Goal: Information Seeking & Learning: Learn about a topic

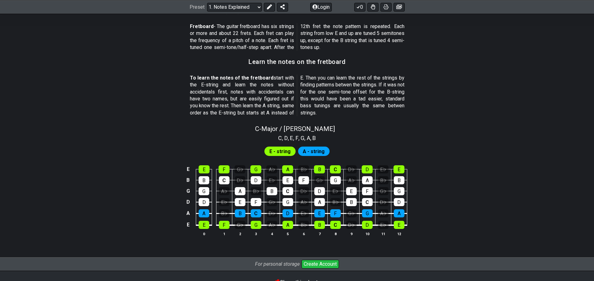
scroll to position [530, 0]
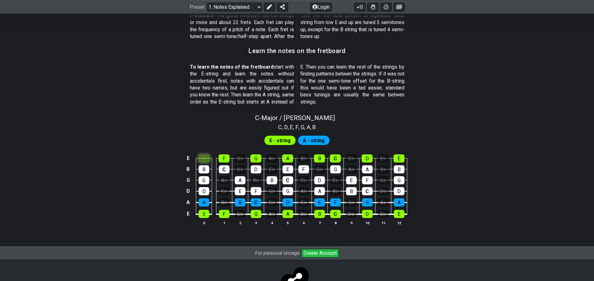
click at [202, 159] on div "E" at bounding box center [204, 158] width 11 height 8
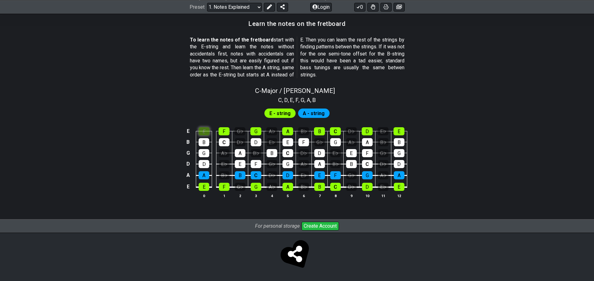
click at [202, 132] on div "E" at bounding box center [204, 131] width 11 height 8
click at [203, 132] on div "E" at bounding box center [204, 131] width 11 height 8
click at [225, 134] on div "F" at bounding box center [224, 131] width 11 height 8
click at [222, 131] on div "F" at bounding box center [224, 131] width 11 height 8
click at [206, 131] on div "E" at bounding box center [204, 131] width 11 height 8
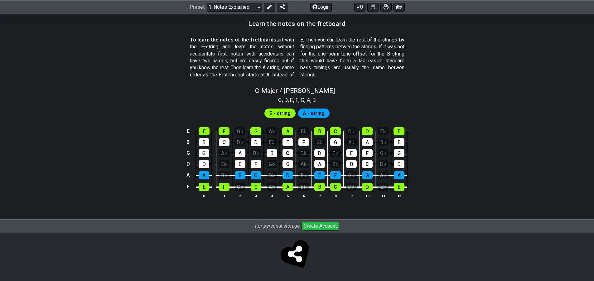
click at [318, 112] on span "A - string" at bounding box center [314, 113] width 22 height 9
click at [274, 114] on span "E - string" at bounding box center [279, 113] width 21 height 9
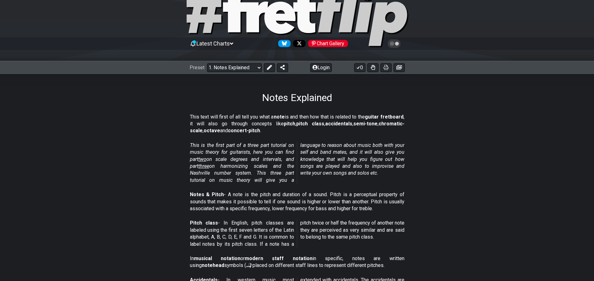
scroll to position [0, 0]
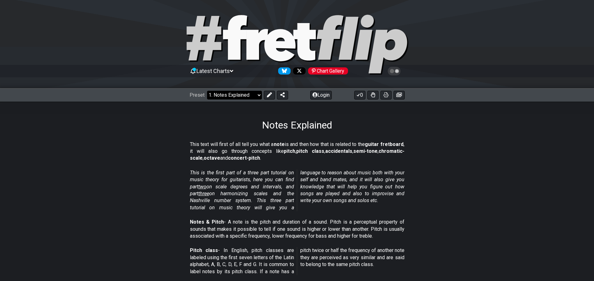
click at [256, 96] on select "Welcome to #fretflip! Initial Preset Custom Preset Minor Pentatonic Major Penta…" at bounding box center [234, 95] width 55 height 9
click at [207, 91] on select "Welcome to #fretflip! Initial Preset Custom Preset Minor Pentatonic Major Penta…" at bounding box center [234, 95] width 55 height 9
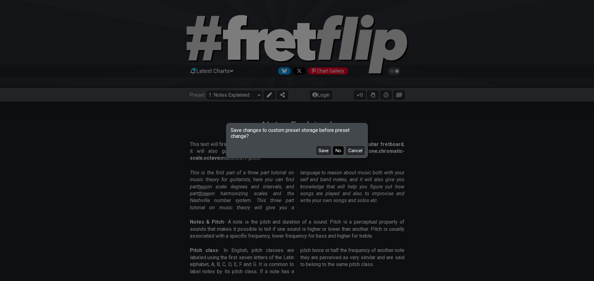
click at [341, 154] on button "No" at bounding box center [338, 150] width 11 height 8
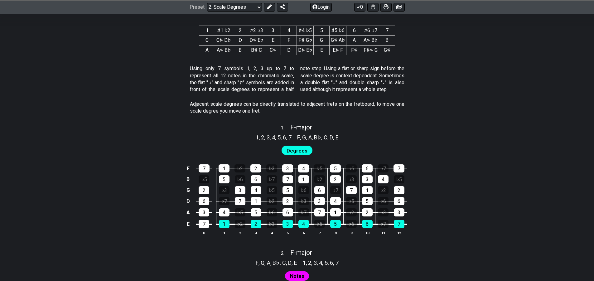
scroll to position [249, 0]
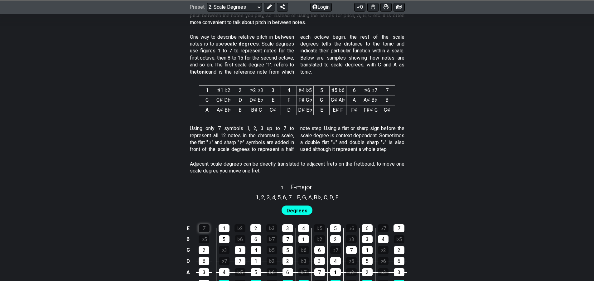
click at [206, 227] on div "7" at bounding box center [204, 228] width 11 height 8
click at [205, 229] on div "7" at bounding box center [204, 228] width 11 height 8
click at [226, 230] on div "1" at bounding box center [224, 228] width 11 height 8
click at [241, 226] on td "♭2" at bounding box center [240, 222] width 16 height 11
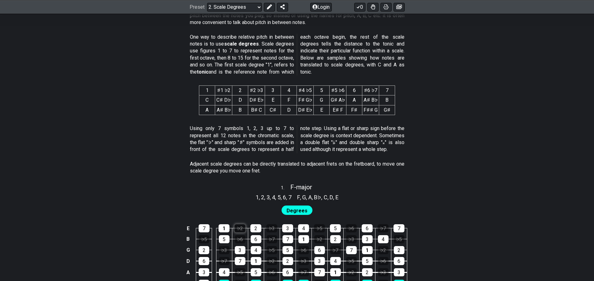
click at [241, 226] on div "♭2" at bounding box center [239, 228] width 11 height 8
click at [240, 229] on div "♭2" at bounding box center [239, 228] width 11 height 8
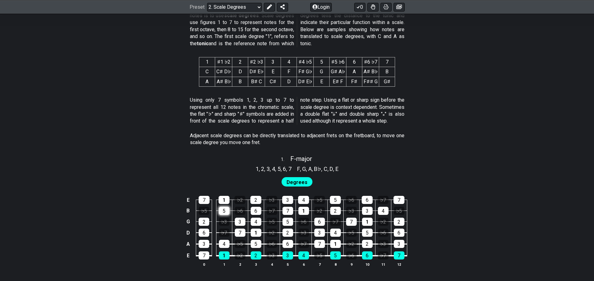
scroll to position [281, 0]
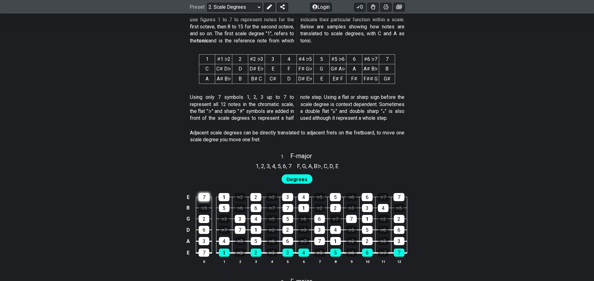
click at [204, 193] on div "7" at bounding box center [204, 197] width 11 height 8
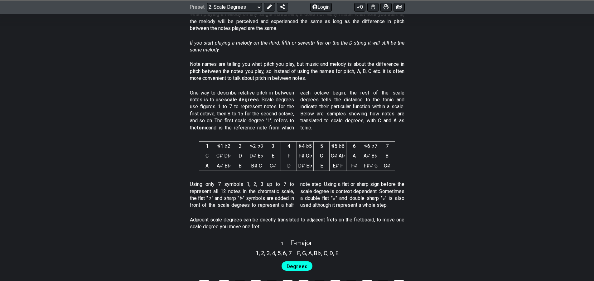
scroll to position [187, 0]
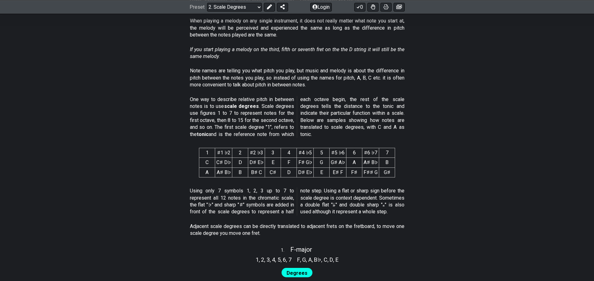
drag, startPoint x: 253, startPoint y: 159, endPoint x: 236, endPoint y: 186, distance: 31.7
click at [236, 186] on div "Using only 7 symbols 1, 2, 3 up to 7 to represent all 12 notes in the chromatic…" at bounding box center [297, 203] width 215 height 36
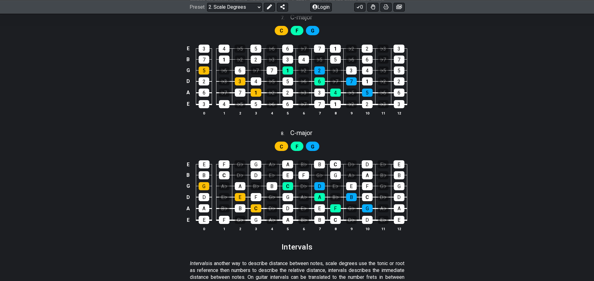
scroll to position [1377, 0]
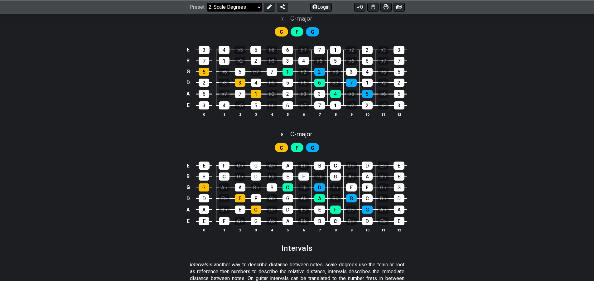
click at [251, 7] on select "Welcome to #fretflip! Initial Preset Custom Preset Minor Pentatonic Major Penta…" at bounding box center [234, 6] width 55 height 9
click at [207, 2] on select "Welcome to #fretflip! Initial Preset Custom Preset Minor Pentatonic Major Penta…" at bounding box center [234, 6] width 55 height 9
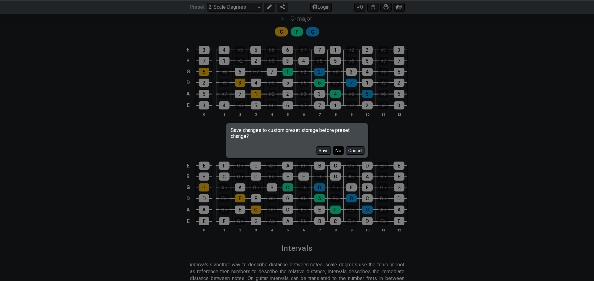
click at [342, 151] on button "No" at bounding box center [338, 150] width 11 height 8
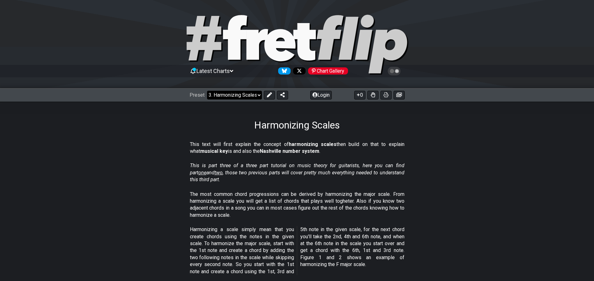
click at [257, 93] on select "Welcome to #fretflip! Initial Preset Custom Preset Minor Pentatonic Major Penta…" at bounding box center [234, 95] width 55 height 9
click at [207, 91] on select "Welcome to #fretflip! Initial Preset Custom Preset Minor Pentatonic Major Penta…" at bounding box center [234, 95] width 55 height 9
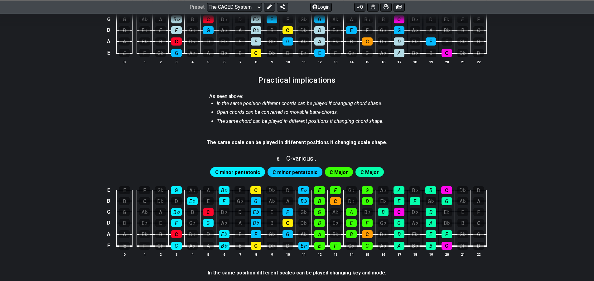
scroll to position [592, 0]
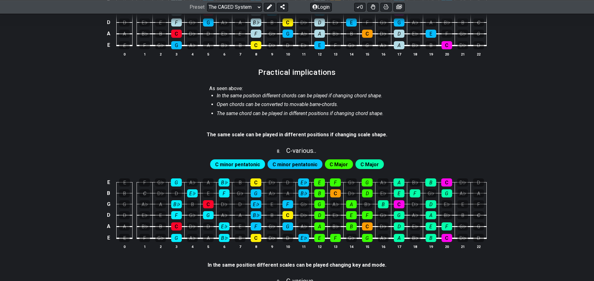
drag, startPoint x: 398, startPoint y: 84, endPoint x: 372, endPoint y: 98, distance: 29.3
click at [372, 98] on em "In the same position different chords can be played if changing chord shape." at bounding box center [300, 96] width 166 height 6
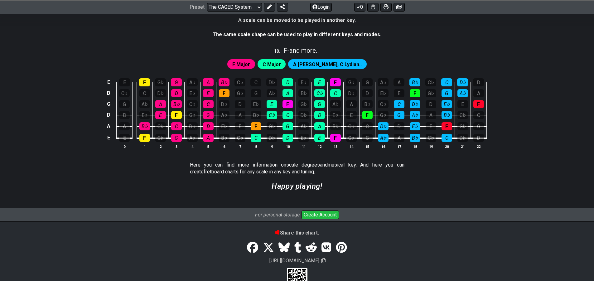
scroll to position [1696, 0]
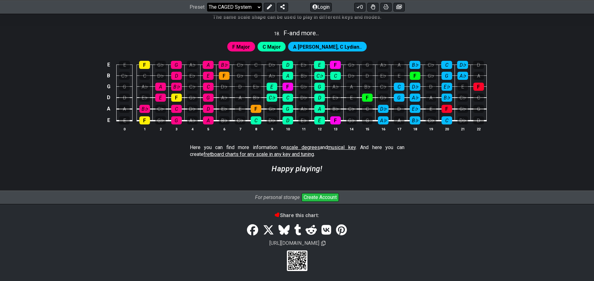
click at [253, 7] on select "Welcome to #fretflip! Initial Preset Custom Preset Minor Pentatonic Major Penta…" at bounding box center [234, 6] width 55 height 9
click at [207, 11] on select "Welcome to #fretflip! Initial Preset Custom Preset Minor Pentatonic Major Penta…" at bounding box center [234, 6] width 55 height 9
select select "/welcome"
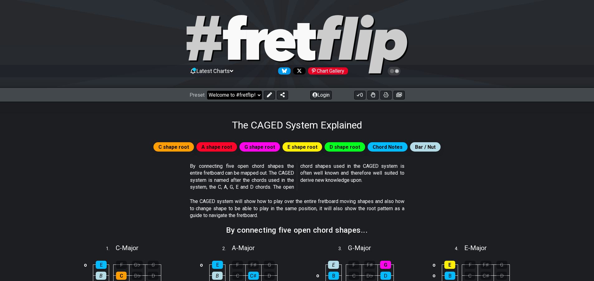
select select "C"
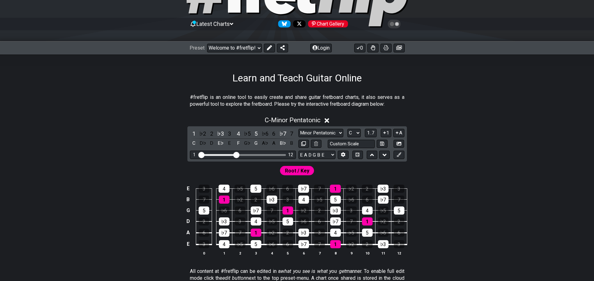
scroll to position [62, 0]
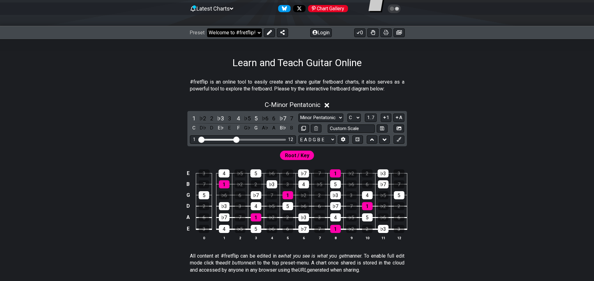
click at [255, 32] on select "Welcome to #fretflip! Initial Preset Custom Preset Minor Pentatonic Major Penta…" at bounding box center [234, 32] width 55 height 9
click at [207, 28] on select "Welcome to #fretflip! Initial Preset Custom Preset Minor Pentatonic Major Penta…" at bounding box center [234, 32] width 55 height 9
select select "/minor-pentatonic"
select select "C"
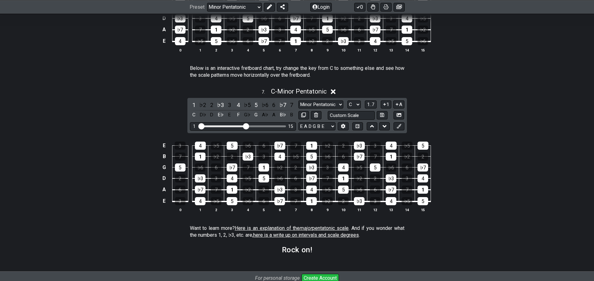
scroll to position [811, 0]
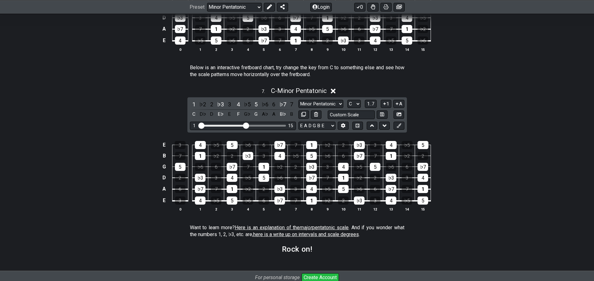
click at [251, 12] on div "Preset Welcome to #fretflip! Initial Preset Custom Preset Minor Pentatonic Majo…" at bounding box center [297, 7] width 594 height 14
click at [249, 7] on select "Welcome to #fretflip! Initial Preset Custom Preset Minor Pentatonic Major Penta…" at bounding box center [234, 6] width 55 height 9
click at [207, 11] on select "Welcome to #fretflip! Initial Preset Custom Preset Minor Pentatonic Major Penta…" at bounding box center [234, 6] width 55 height 9
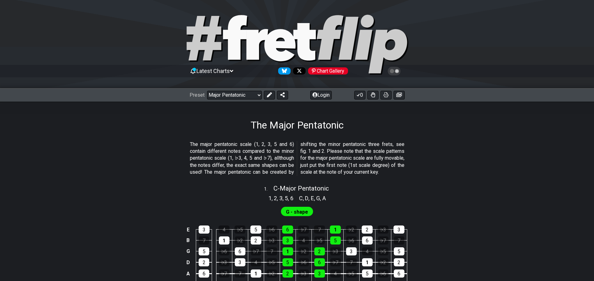
scroll to position [31, 0]
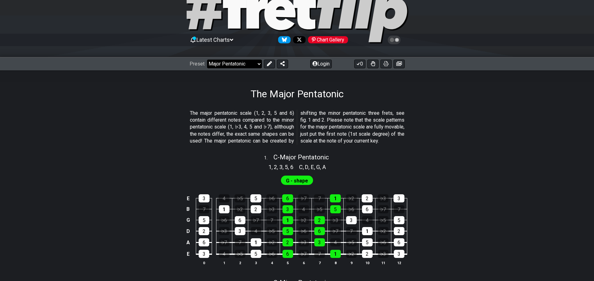
click at [252, 62] on select "Welcome to #fretflip! Initial Preset Custom Preset Minor Pentatonic Major Penta…" at bounding box center [234, 64] width 55 height 9
click at [207, 60] on select "Welcome to #fretflip! Initial Preset Custom Preset Minor Pentatonic Major Penta…" at bounding box center [234, 64] width 55 height 9
select select "/guitar-scales"
select select "C"
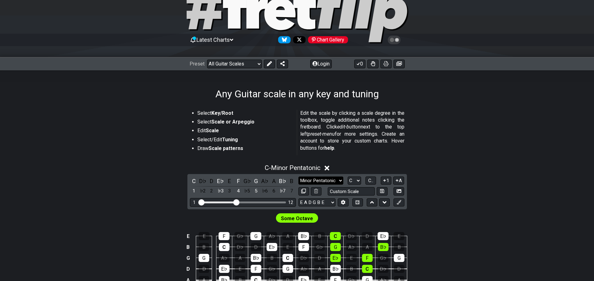
click at [325, 182] on select "Minor Pentatonic Root Minor Pentatonic Major Pentatonic Minor Blues Major Blues…" at bounding box center [320, 180] width 45 height 8
select select "Major / [PERSON_NAME]"
click at [298, 176] on select "Minor Pentatonic Root Minor Pentatonic Major Pentatonic Minor Blues Major Blues…" at bounding box center [320, 180] width 45 height 8
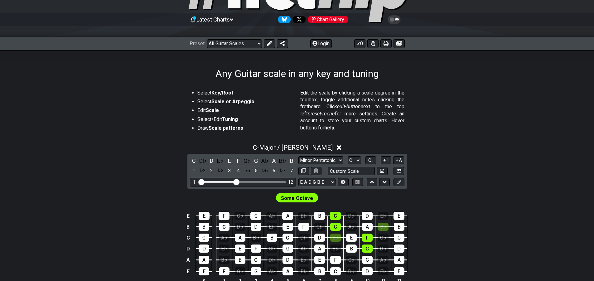
scroll to position [62, 0]
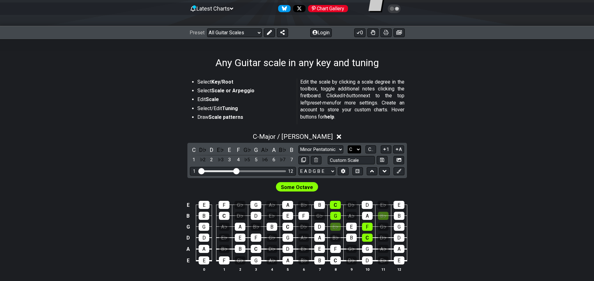
click at [356, 150] on select "A♭ A A♯ B♭ B C C♯ D♭ D D♯ E♭ E F F♯ G♭ G G♯" at bounding box center [354, 149] width 13 height 8
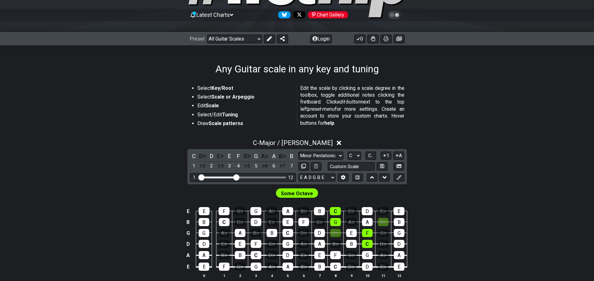
scroll to position [0, 0]
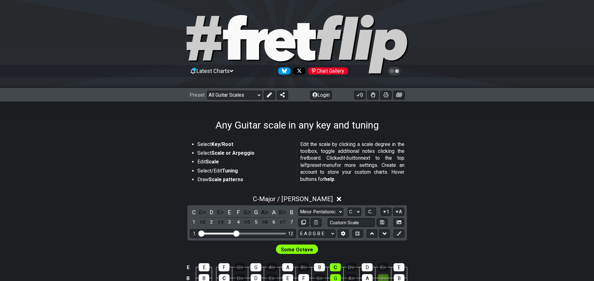
click at [284, 253] on span "Some Octave" at bounding box center [297, 249] width 32 height 9
drag, startPoint x: 237, startPoint y: 234, endPoint x: 247, endPoint y: 235, distance: 10.0
click at [247, 233] on input "Visible fret range" at bounding box center [243, 233] width 89 height 0
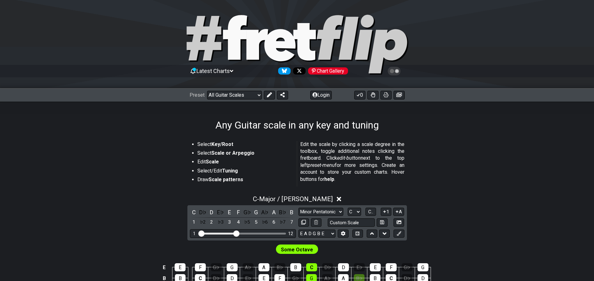
drag, startPoint x: 246, startPoint y: 235, endPoint x: 237, endPoint y: 236, distance: 9.1
click at [237, 233] on input "Visible fret range" at bounding box center [243, 233] width 89 height 0
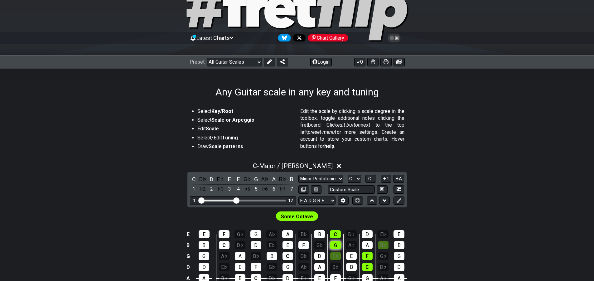
scroll to position [62, 0]
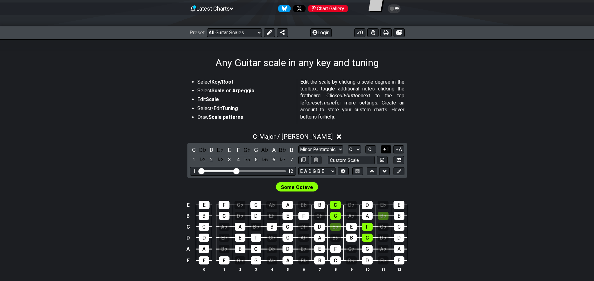
click at [387, 150] on button "1" at bounding box center [386, 149] width 11 height 8
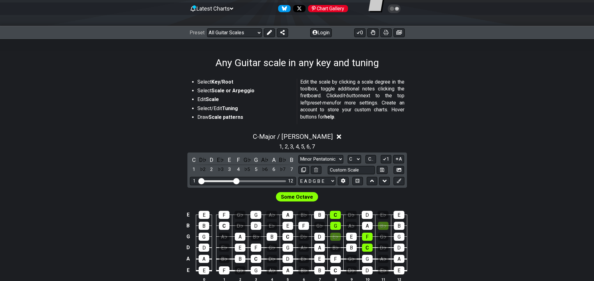
click at [337, 137] on icon at bounding box center [339, 136] width 5 height 7
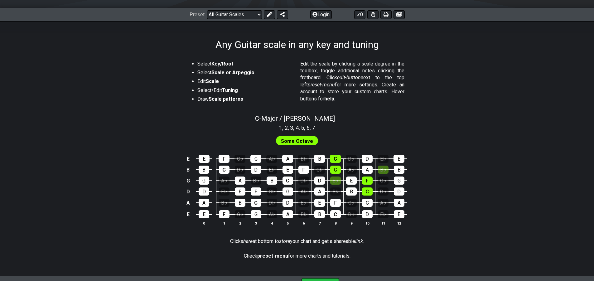
scroll to position [0, 0]
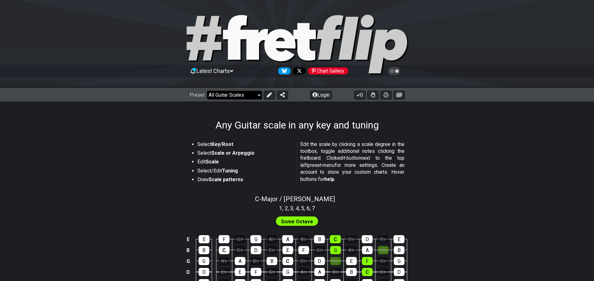
click at [243, 97] on select "Welcome to #fretflip! Initial Preset Custom Preset Minor Pentatonic Major Penta…" at bounding box center [234, 95] width 55 height 9
click at [207, 91] on select "Welcome to #fretflip! Initial Preset Custom Preset Minor Pentatonic Major Penta…" at bounding box center [234, 95] width 55 height 9
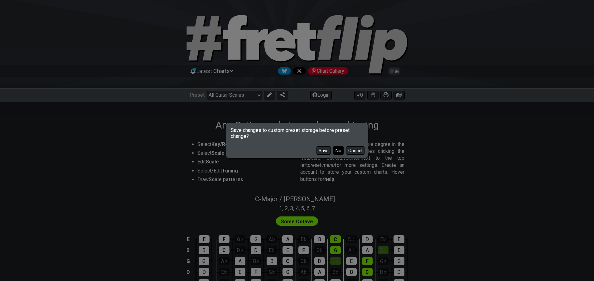
click at [338, 153] on button "No" at bounding box center [338, 150] width 11 height 8
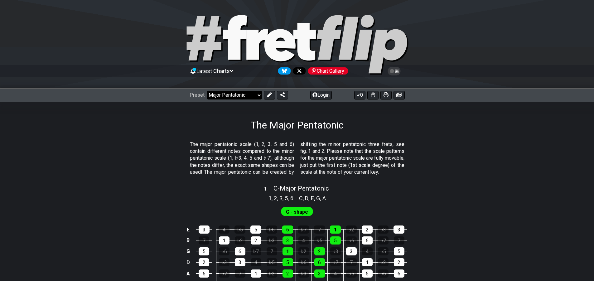
click at [249, 94] on select "Welcome to #fretflip! Initial Preset Custom Preset Minor Pentatonic Major Penta…" at bounding box center [234, 95] width 55 height 9
click at [207, 91] on select "Welcome to #fretflip! Initial Preset Custom Preset Minor Pentatonic Major Penta…" at bounding box center [234, 95] width 55 height 9
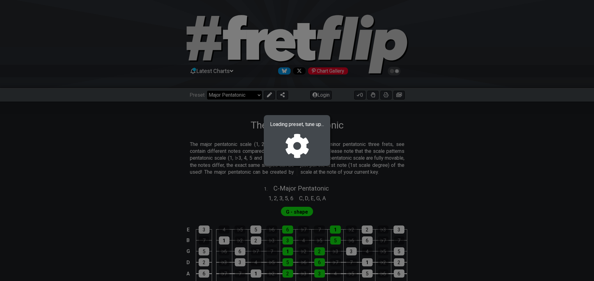
select select "/how-to-solo"
select select "C"
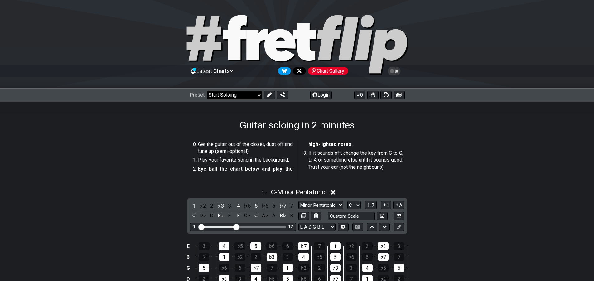
click at [248, 97] on select "Welcome to #fretflip! Initial Preset Custom Preset Minor Pentatonic Major Penta…" at bounding box center [234, 95] width 55 height 9
click at [207, 91] on select "Welcome to #fretflip! Initial Preset Custom Preset Minor Pentatonic Major Penta…" at bounding box center [234, 95] width 55 height 9
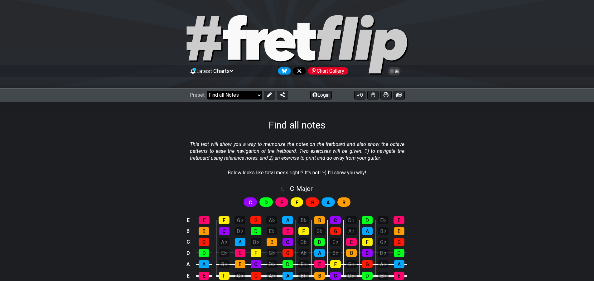
click at [245, 95] on select "Welcome to #fretflip! Initial Preset Custom Preset Minor Pentatonic Major Penta…" at bounding box center [234, 95] width 55 height 9
click at [207, 91] on select "Welcome to #fretflip! Initial Preset Custom Preset Minor Pentatonic Major Penta…" at bounding box center [234, 95] width 55 height 9
select select "/welcome"
select select "C"
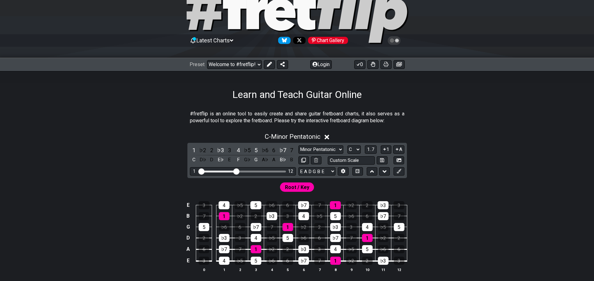
scroll to position [94, 0]
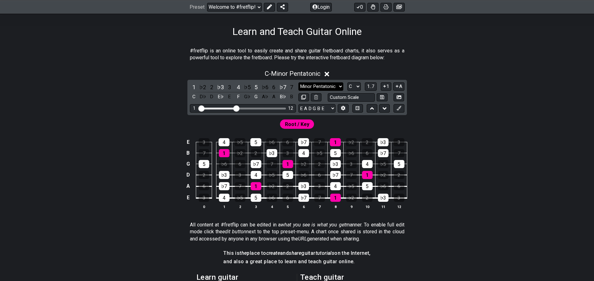
click at [326, 84] on select "Minor Pentatonic Click to edit Minor Pentatonic Major Pentatonic Minor Blues Ma…" at bounding box center [320, 86] width 45 height 8
click at [451, 134] on div "E 3 4 ♭5 5 ♭6 6 ♭7 7 1 ♭2 2 ♭3 3 B 7 1 ♭2 2 ♭3 3 4 ♭5 5 ♭6 6 ♭7 7 G 5 ♭6 6 ♭7 7…" at bounding box center [297, 174] width 486 height 88
click at [293, 126] on span "Root / Key" at bounding box center [297, 124] width 24 height 9
click at [339, 98] on input "text" at bounding box center [351, 97] width 47 height 8
type input "Custom Scale"
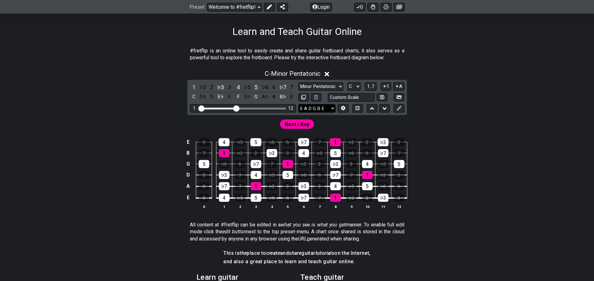
click at [322, 107] on select "E A D G B E E A D G B E E A D G B E B E A D F♯ B A D G C E A D A D G B E E♭ A♭ …" at bounding box center [316, 108] width 37 height 8
click at [315, 98] on icon at bounding box center [316, 97] width 4 height 5
click at [304, 96] on icon at bounding box center [303, 97] width 5 height 5
select select "C"
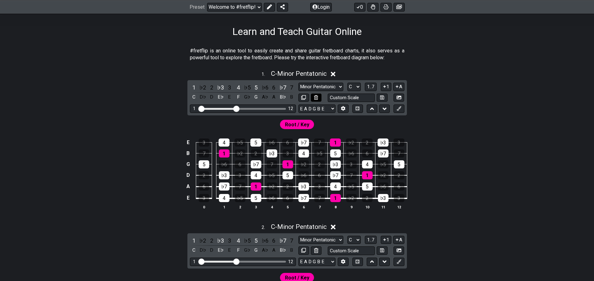
click at [313, 97] on button at bounding box center [316, 98] width 11 height 8
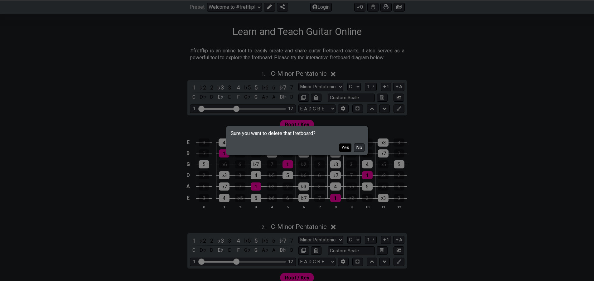
click at [346, 148] on button "Yes" at bounding box center [345, 147] width 12 height 8
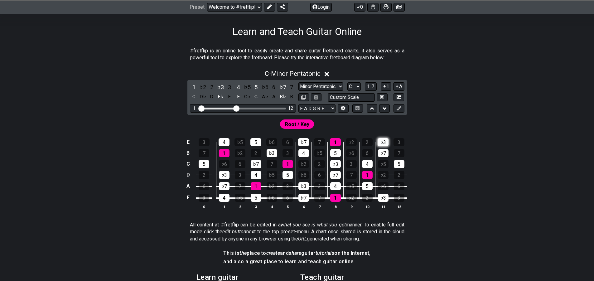
click at [386, 142] on div "♭3" at bounding box center [383, 142] width 11 height 8
click at [384, 152] on div "♭7" at bounding box center [383, 153] width 11 height 8
drag, startPoint x: 398, startPoint y: 169, endPoint x: 367, endPoint y: 167, distance: 31.2
click at [396, 169] on td "2" at bounding box center [399, 169] width 16 height 11
click at [364, 166] on div "4" at bounding box center [367, 164] width 11 height 8
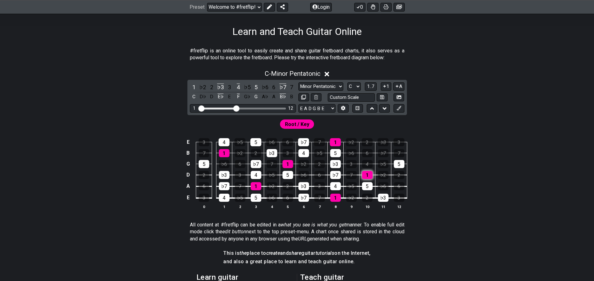
click at [366, 177] on div "1" at bounding box center [367, 175] width 11 height 8
click at [368, 188] on div "5" at bounding box center [367, 186] width 11 height 8
click at [379, 200] on div "♭3" at bounding box center [383, 198] width 11 height 8
click at [398, 164] on div "5" at bounding box center [399, 164] width 11 height 8
click at [334, 197] on div "1" at bounding box center [335, 198] width 11 height 8
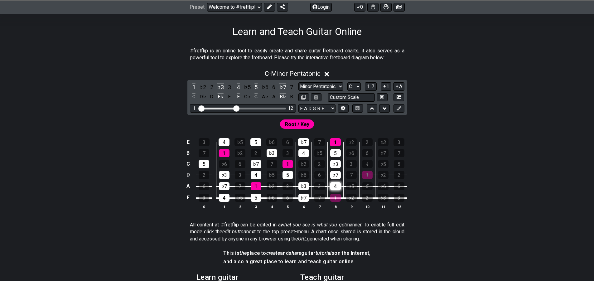
click at [333, 187] on div "4" at bounding box center [335, 186] width 11 height 8
click at [334, 174] on div "♭7" at bounding box center [335, 175] width 11 height 8
click at [334, 163] on div "♭3" at bounding box center [335, 164] width 11 height 8
click at [336, 154] on div "5" at bounding box center [335, 153] width 11 height 8
drag, startPoint x: 335, startPoint y: 143, endPoint x: 331, endPoint y: 142, distance: 3.6
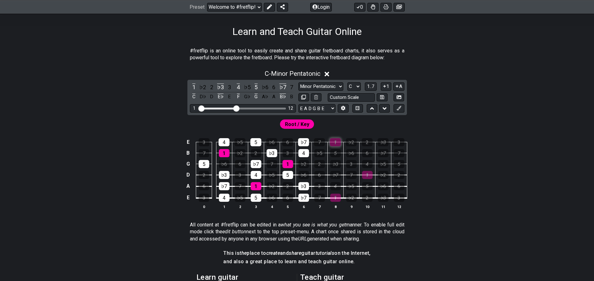
click at [334, 143] on div "1" at bounding box center [335, 142] width 11 height 8
click at [301, 141] on div "♭7" at bounding box center [303, 142] width 11 height 8
click at [301, 150] on div "4" at bounding box center [303, 153] width 11 height 8
click at [299, 187] on div "♭3" at bounding box center [303, 186] width 11 height 8
click at [301, 195] on div "♭7" at bounding box center [303, 198] width 11 height 8
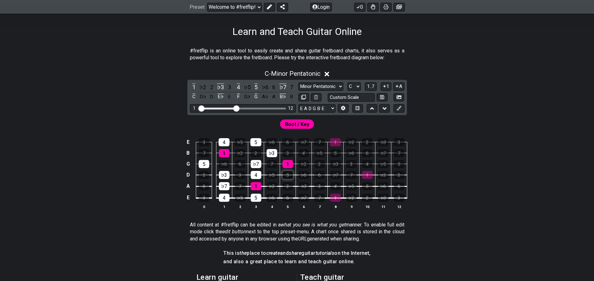
click at [289, 173] on div "5" at bounding box center [287, 175] width 11 height 8
click at [291, 161] on div "1" at bounding box center [287, 164] width 11 height 8
click at [271, 150] on div "♭3" at bounding box center [272, 153] width 11 height 8
drag, startPoint x: 258, startPoint y: 140, endPoint x: 253, endPoint y: 173, distance: 33.3
click at [257, 142] on div "5" at bounding box center [255, 142] width 11 height 8
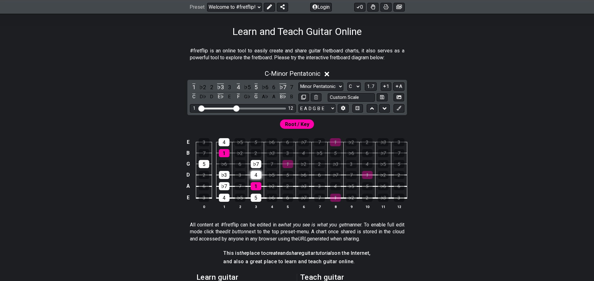
drag, startPoint x: 254, startPoint y: 166, endPoint x: 253, endPoint y: 176, distance: 9.4
click at [254, 167] on div "♭7" at bounding box center [256, 164] width 11 height 8
click at [254, 182] on td "1" at bounding box center [256, 181] width 16 height 12
click at [255, 191] on td "5" at bounding box center [256, 192] width 16 height 12
click at [256, 188] on div "1" at bounding box center [256, 186] width 11 height 8
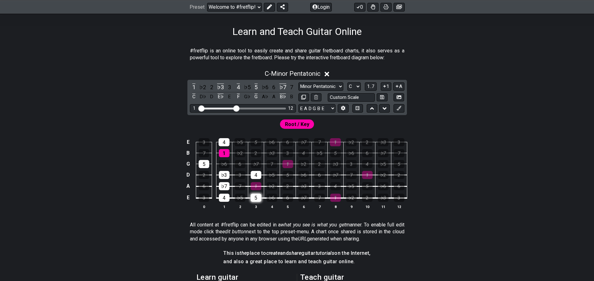
click at [258, 200] on div "5" at bounding box center [256, 198] width 11 height 8
click at [259, 179] on td "1" at bounding box center [256, 181] width 16 height 12
click at [257, 177] on div "4" at bounding box center [256, 175] width 11 height 8
click at [222, 175] on div "♭3" at bounding box center [224, 175] width 11 height 8
click at [223, 186] on div "♭7" at bounding box center [224, 186] width 11 height 8
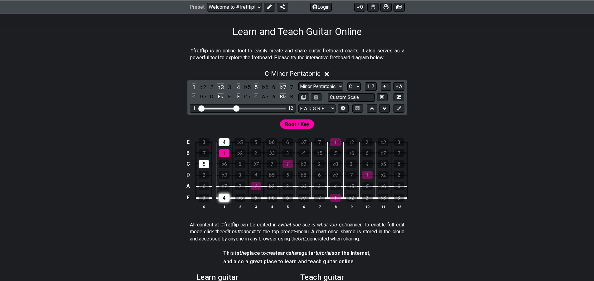
click at [223, 198] on div "4" at bounding box center [224, 198] width 11 height 8
click at [204, 165] on div "5" at bounding box center [204, 164] width 11 height 8
click at [220, 152] on div "1" at bounding box center [224, 153] width 11 height 8
click at [227, 140] on div "4" at bounding box center [224, 142] width 11 height 8
